Goal: Information Seeking & Learning: Learn about a topic

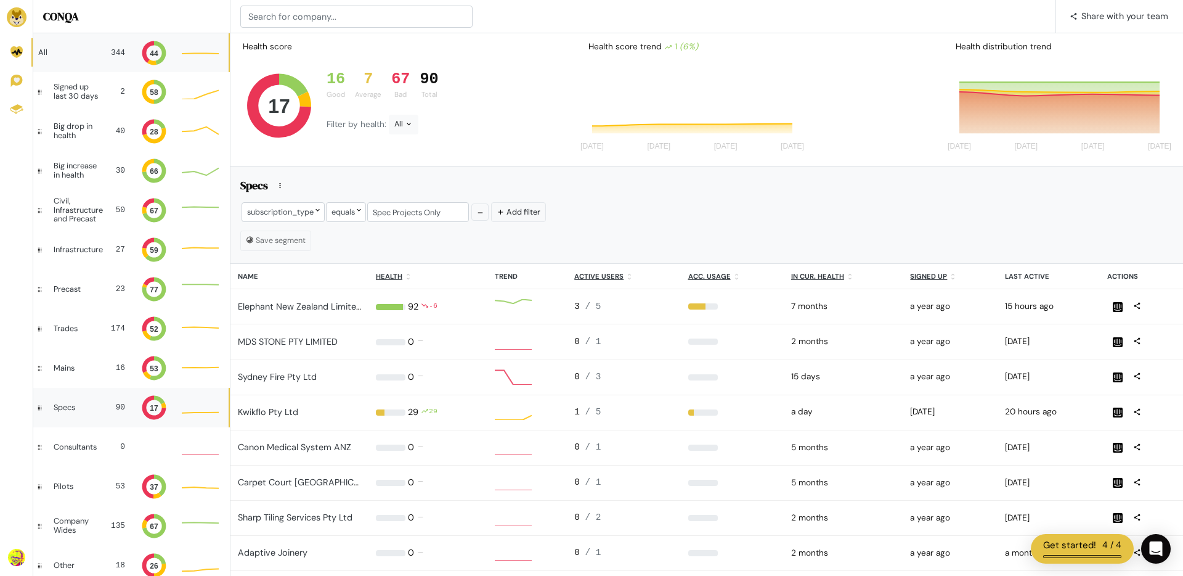
click at [81, 51] on div "All" at bounding box center [66, 52] width 57 height 9
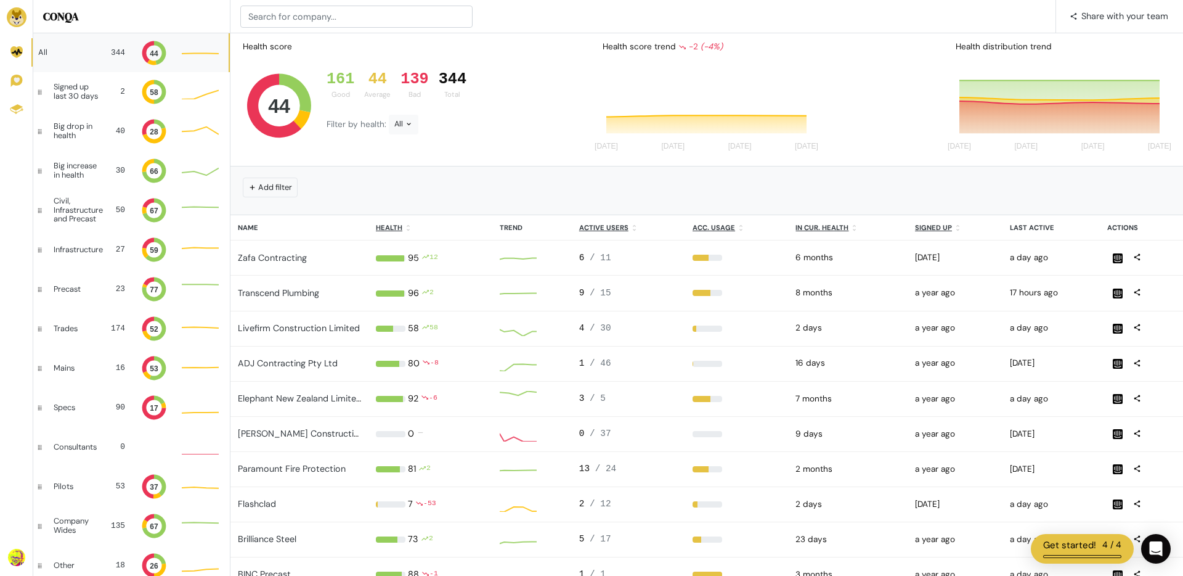
scroll to position [1, 1]
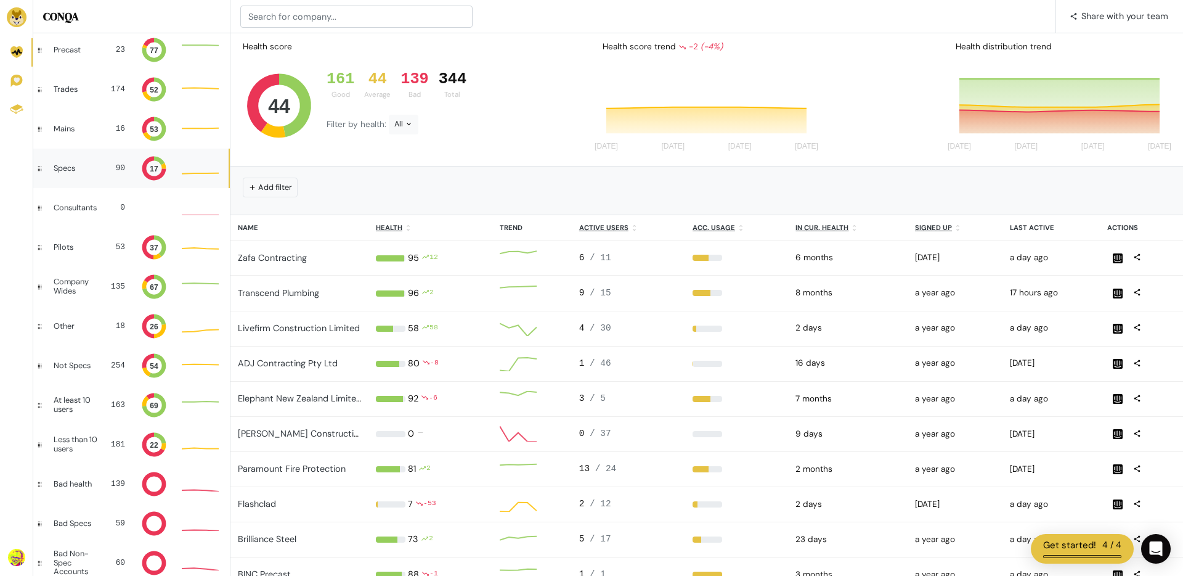
click at [78, 159] on div "Specs 90 17" at bounding box center [130, 168] width 195 height 39
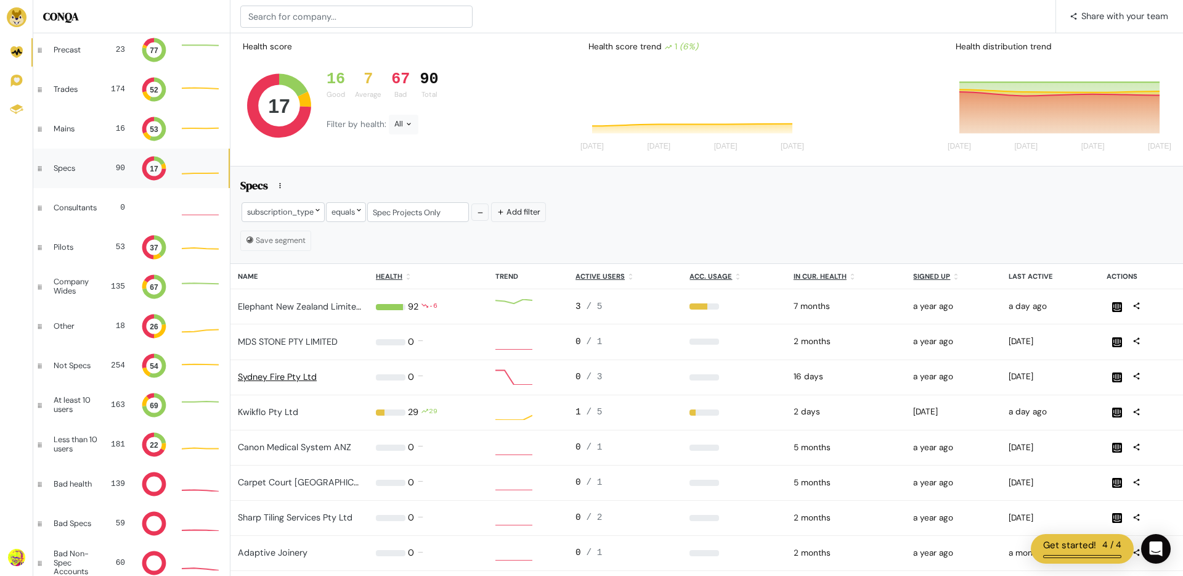
click at [290, 377] on link "Sydney Fire Pty Ltd" at bounding box center [277, 376] width 79 height 11
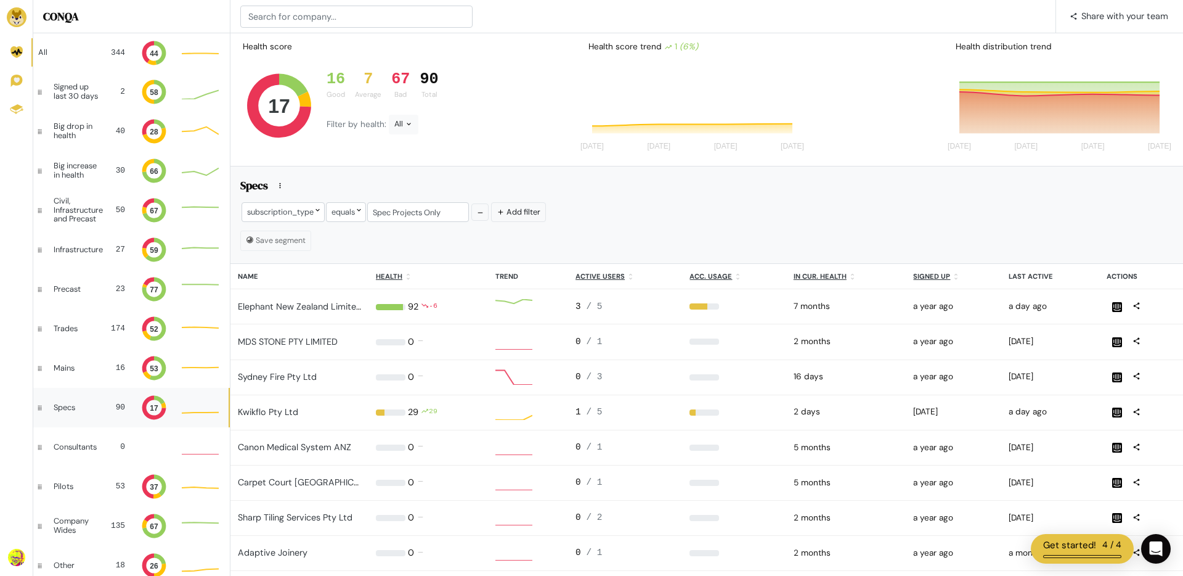
click at [963, 48] on div "Health distribution trend" at bounding box center [1062, 47] width 232 height 22
